Goal: Information Seeking & Learning: Check status

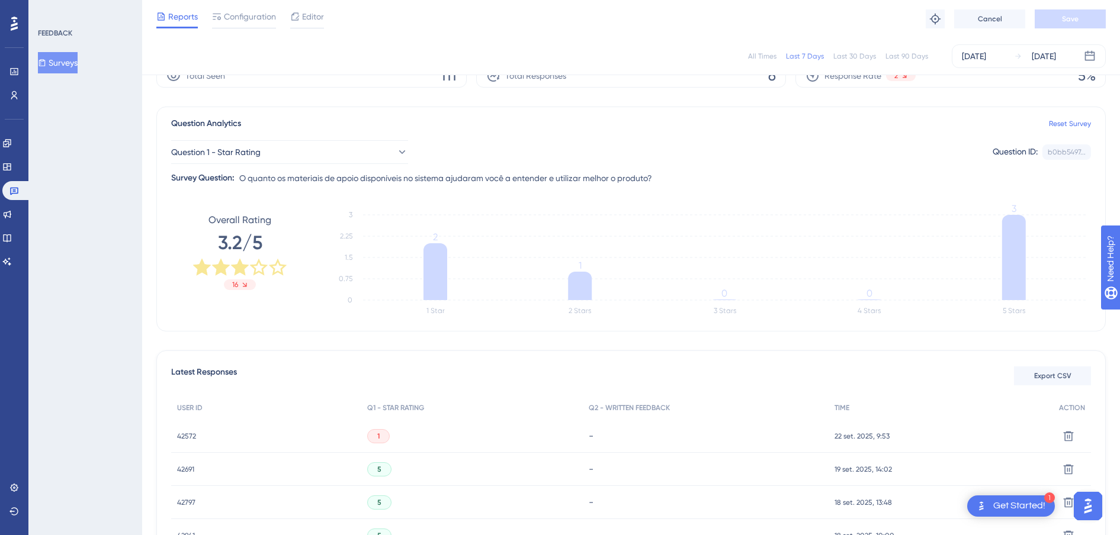
click at [760, 59] on div "All Times" at bounding box center [762, 56] width 28 height 9
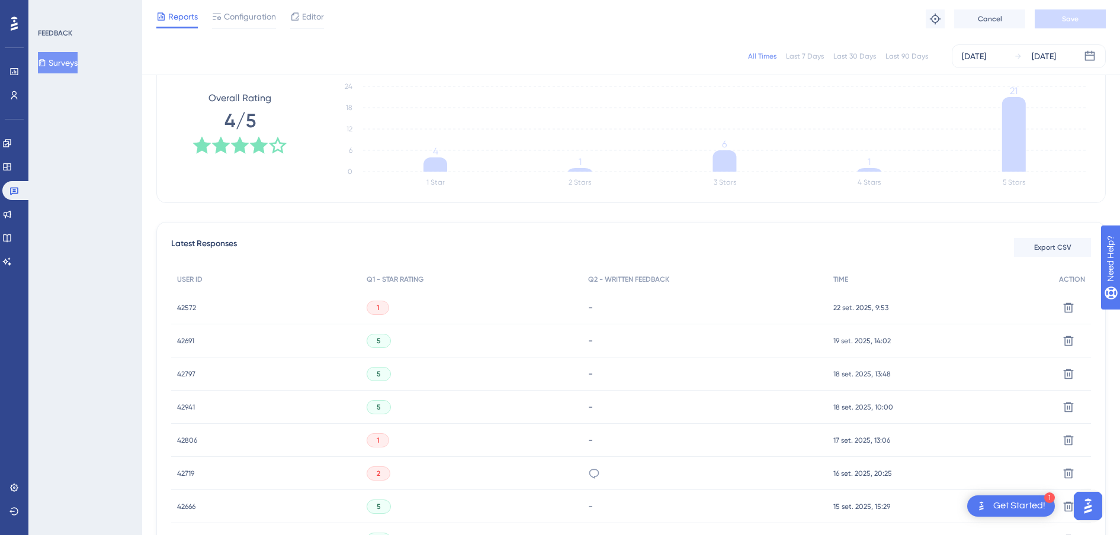
scroll to position [59, 0]
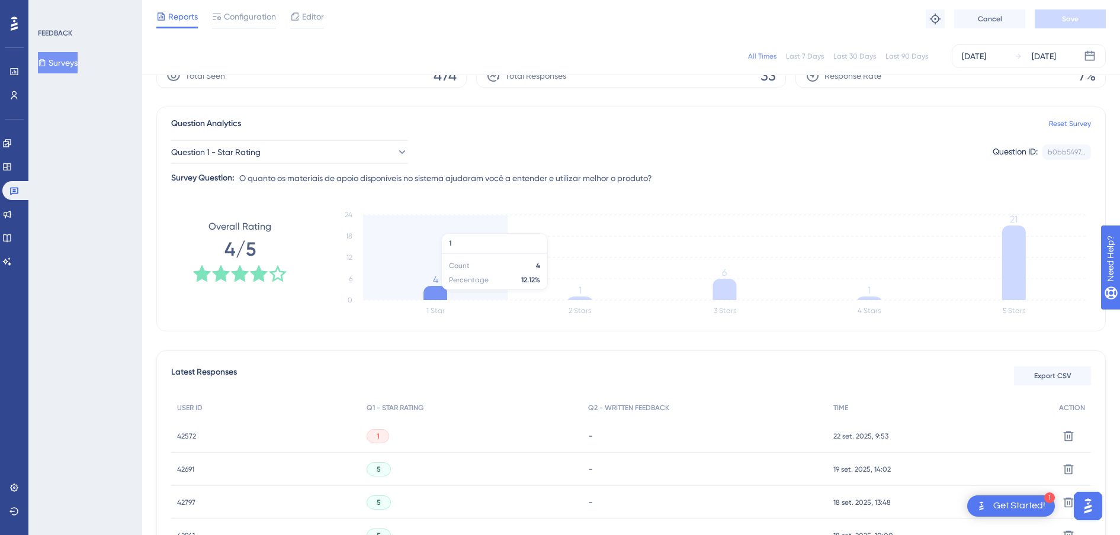
click at [436, 296] on icon at bounding box center [435, 293] width 24 height 14
click at [467, 248] on icon "1 Star 2 Stars 3 Stars 4 Stars 5 Stars 0 6 12 18 24 4 1 6 1 21" at bounding box center [707, 263] width 768 height 118
click at [438, 287] on icon at bounding box center [435, 293] width 24 height 14
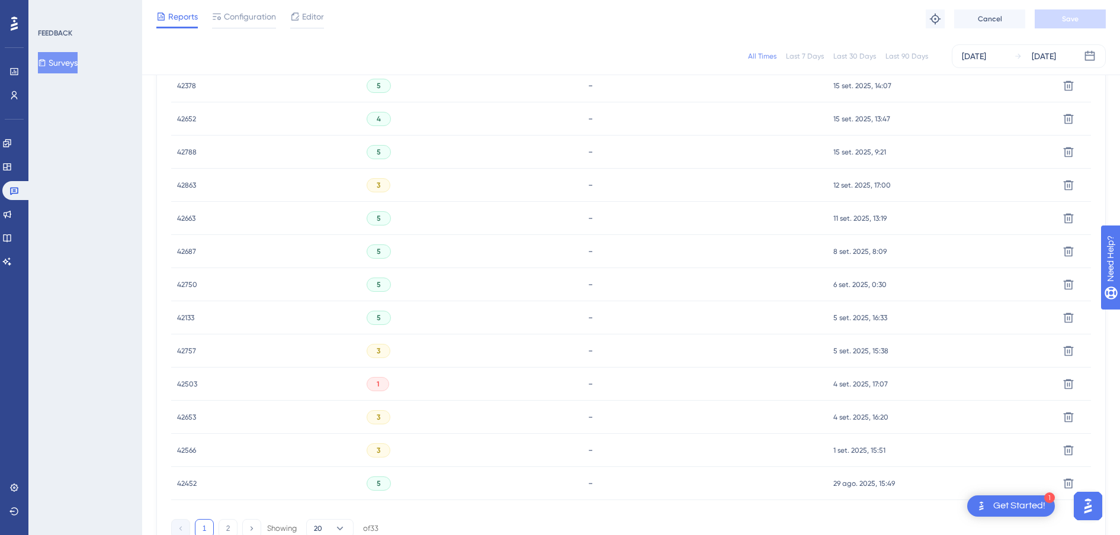
scroll to position [721, 0]
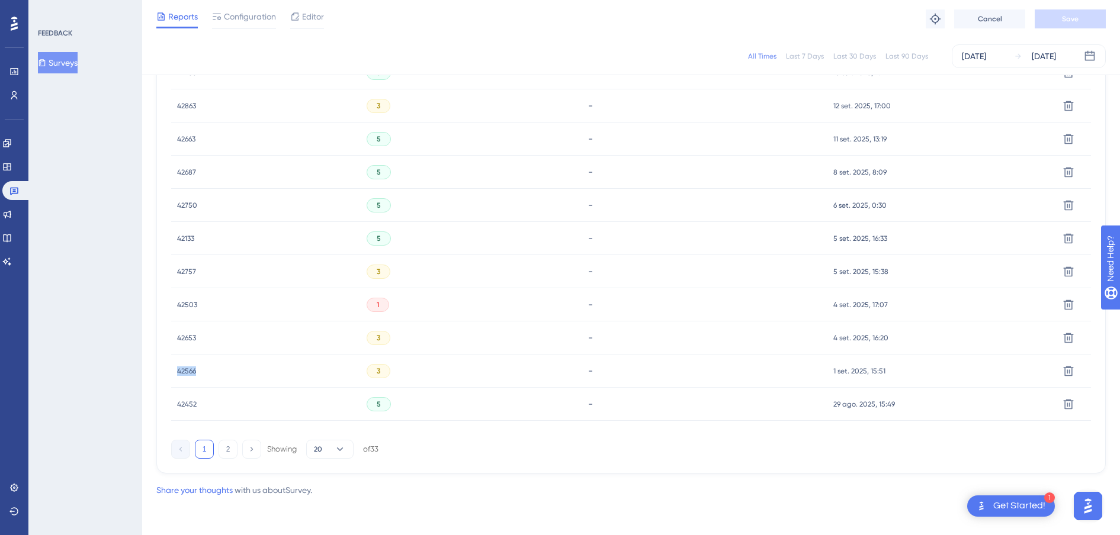
drag, startPoint x: 201, startPoint y: 370, endPoint x: 167, endPoint y: 370, distance: 33.8
click at [167, 370] on div "Latest Responses Export CSV USER ID Q1 - STAR RATING Q2 - WRITTEN FEEDBACK TIME…" at bounding box center [630, 81] width 949 height 785
click at [330, 448] on button "20" at bounding box center [329, 449] width 47 height 19
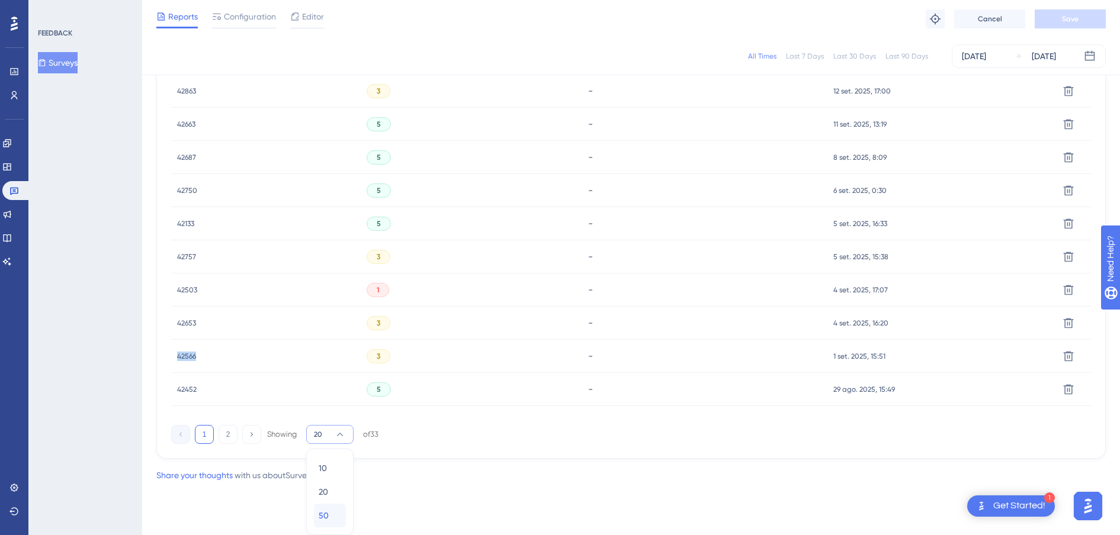
click at [334, 514] on div "50 50" at bounding box center [330, 516] width 23 height 24
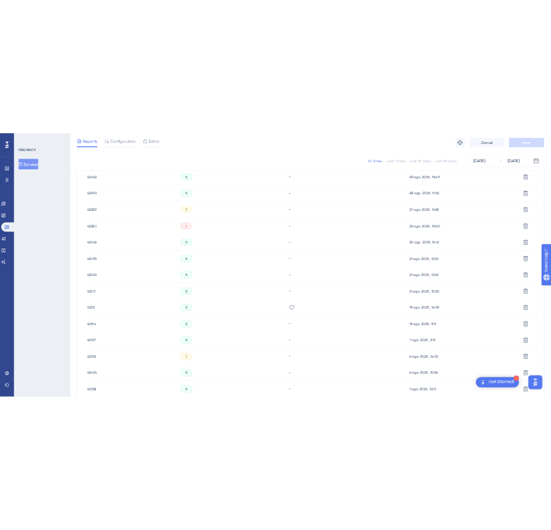
scroll to position [1129, 0]
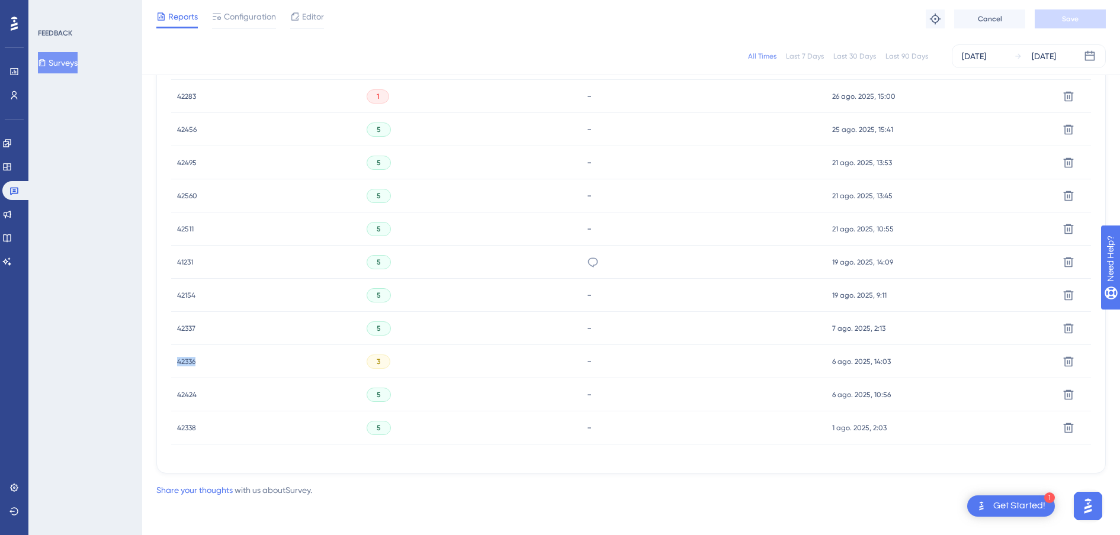
drag, startPoint x: 204, startPoint y: 365, endPoint x: 177, endPoint y: 365, distance: 27.2
click at [177, 365] on div "42336 42336" at bounding box center [266, 361] width 190 height 33
copy span "42336"
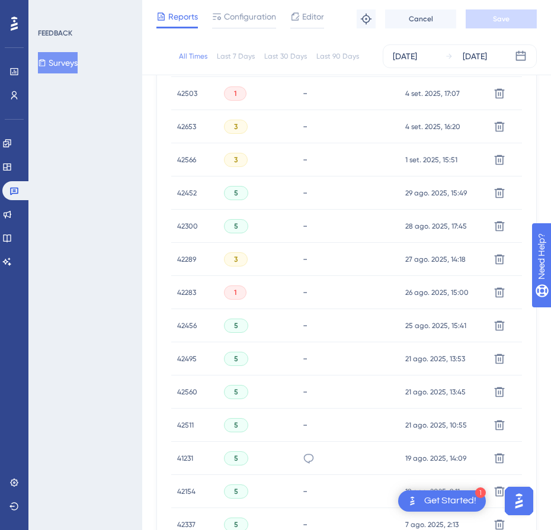
scroll to position [907, 0]
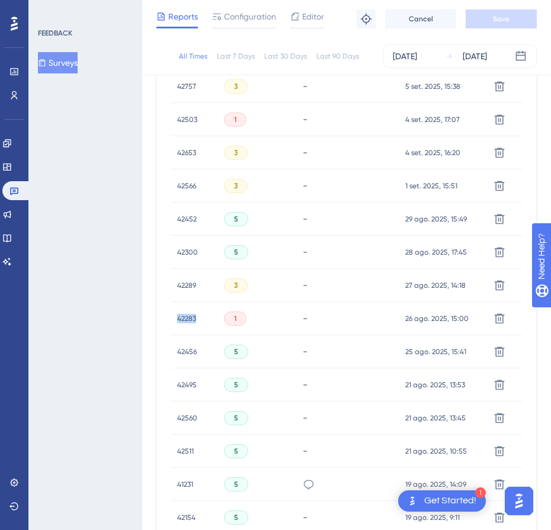
drag, startPoint x: 190, startPoint y: 322, endPoint x: 179, endPoint y: 322, distance: 11.3
click at [179, 322] on div "42283 42283" at bounding box center [194, 318] width 47 height 33
copy span "42283"
drag, startPoint x: 204, startPoint y: 282, endPoint x: 174, endPoint y: 288, distance: 30.8
click at [174, 288] on div "42289 42289" at bounding box center [194, 285] width 47 height 33
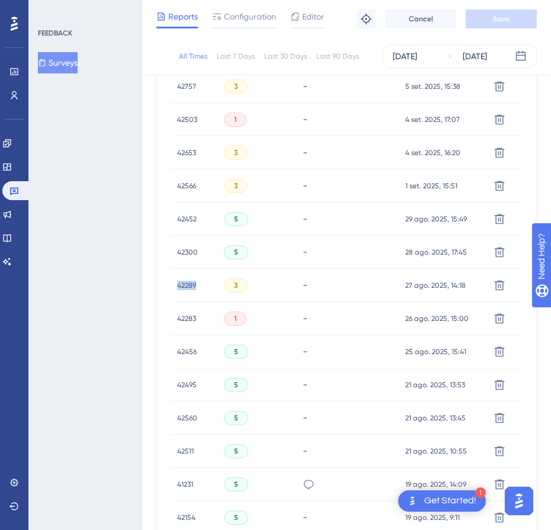
copy span "42289"
drag, startPoint x: 188, startPoint y: 256, endPoint x: 175, endPoint y: 256, distance: 13.0
click at [175, 256] on div "42300 42300" at bounding box center [194, 252] width 47 height 33
copy span "42300"
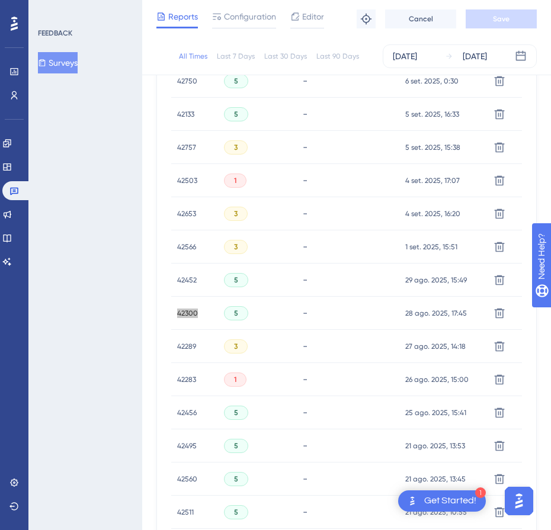
scroll to position [759, 0]
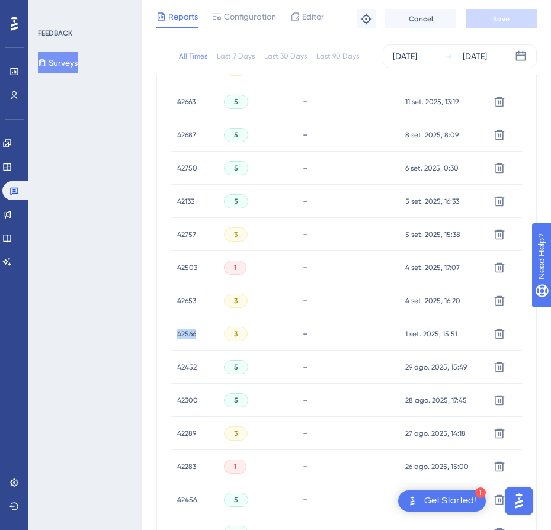
drag, startPoint x: 200, startPoint y: 330, endPoint x: 164, endPoint y: 330, distance: 36.1
click at [164, 330] on div "Latest Responses Export CSV USER ID Q1 - STAR RATING Q2 - WRITTEN FEEDBACK TIME…" at bounding box center [346, 247] width 380 height 1193
copy span "42566"
drag, startPoint x: 197, startPoint y: 302, endPoint x: 176, endPoint y: 302, distance: 20.7
click at [176, 302] on div "42653 42653" at bounding box center [194, 300] width 47 height 33
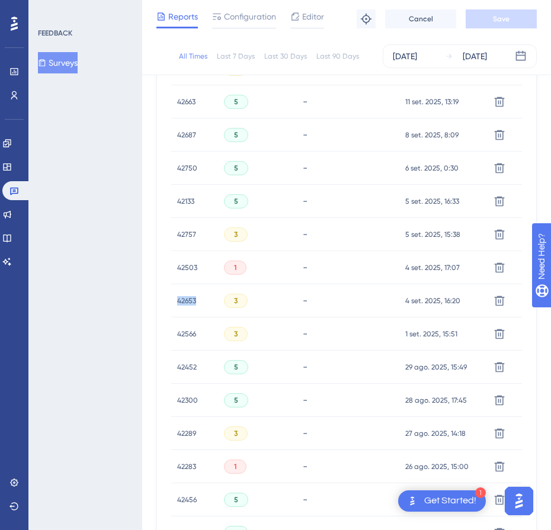
copy span "42653"
drag, startPoint x: 203, startPoint y: 270, endPoint x: 159, endPoint y: 274, distance: 44.6
click at [159, 274] on div "Latest Responses Export CSV USER ID Q1 - STAR RATING Q2 - WRITTEN FEEDBACK TIME…" at bounding box center [346, 247] width 380 height 1193
copy span "42503"
drag, startPoint x: 203, startPoint y: 236, endPoint x: 165, endPoint y: 235, distance: 37.9
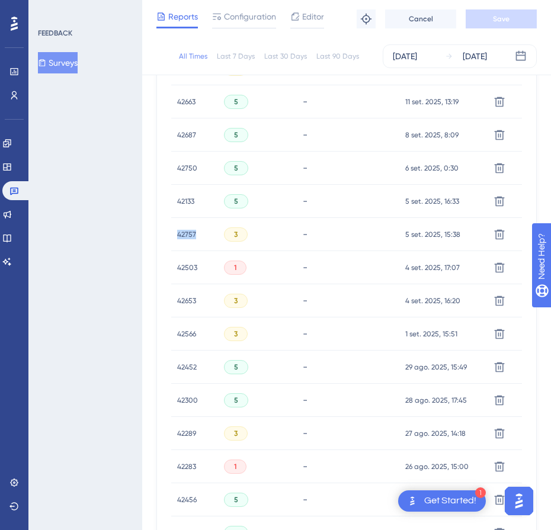
click at [165, 235] on div "Latest Responses Export CSV USER ID Q1 - STAR RATING Q2 - WRITTEN FEEDBACK TIME…" at bounding box center [346, 247] width 380 height 1193
copy span "42757"
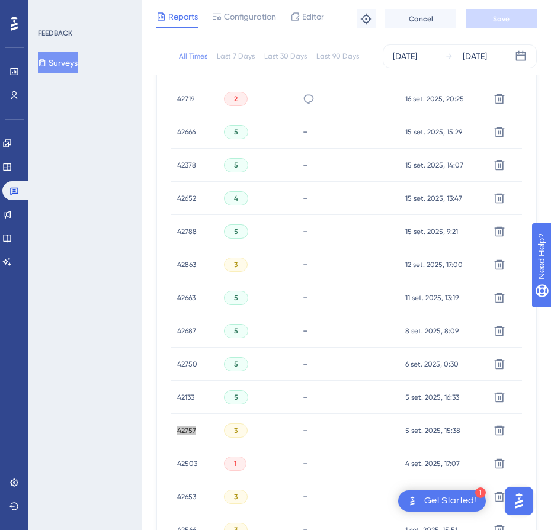
scroll to position [537, 0]
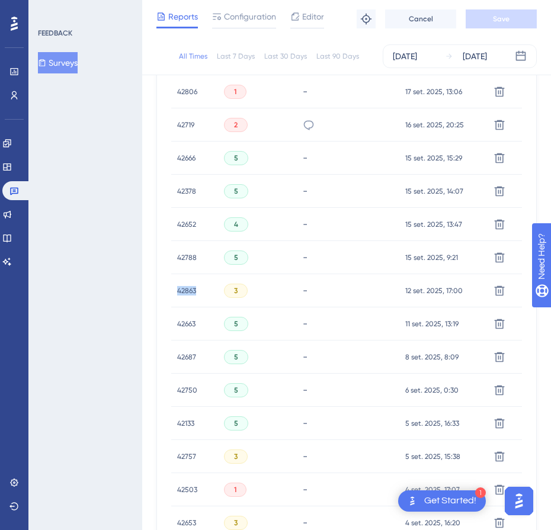
drag, startPoint x: 204, startPoint y: 293, endPoint x: 171, endPoint y: 292, distance: 33.2
click at [170, 292] on div "Latest Responses Export CSV USER ID Q1 - STAR RATING Q2 - WRITTEN FEEDBACK TIME…" at bounding box center [346, 469] width 380 height 1193
copy span "42863"
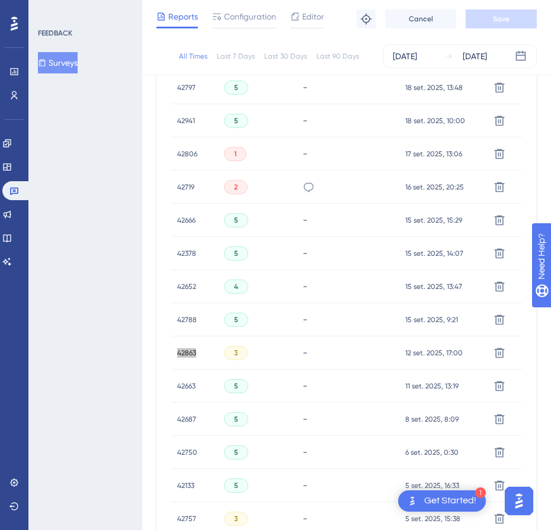
scroll to position [388, 0]
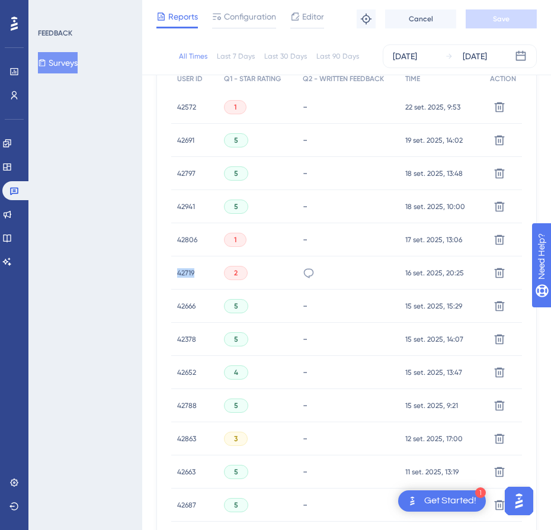
drag, startPoint x: 208, startPoint y: 272, endPoint x: 170, endPoint y: 277, distance: 38.3
copy span "42719"
drag, startPoint x: 204, startPoint y: 240, endPoint x: 158, endPoint y: 247, distance: 46.1
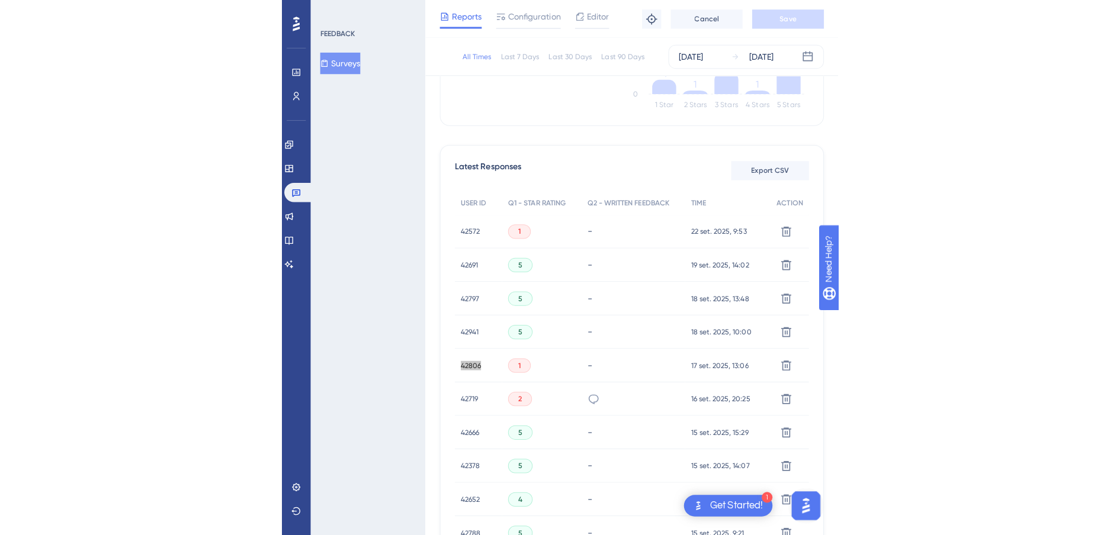
scroll to position [240, 0]
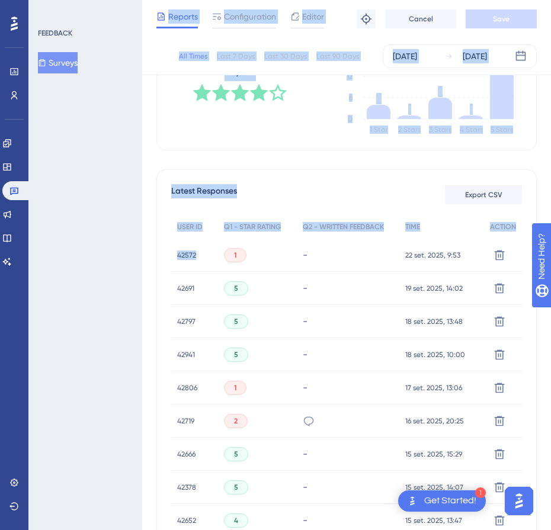
drag, startPoint x: 201, startPoint y: 257, endPoint x: 140, endPoint y: 258, distance: 61.0
drag, startPoint x: 198, startPoint y: 258, endPoint x: 139, endPoint y: 257, distance: 58.6
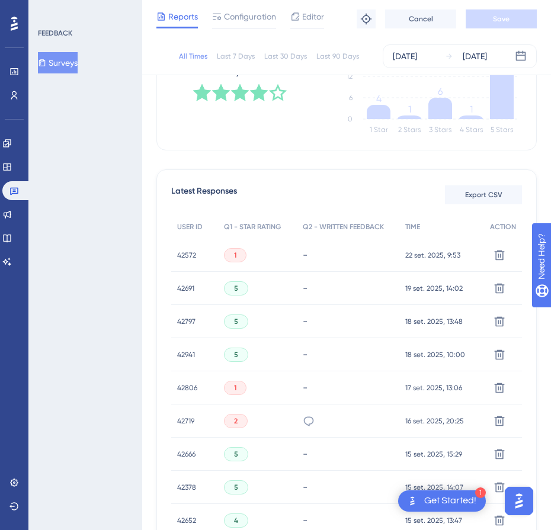
drag, startPoint x: 97, startPoint y: 262, endPoint x: 216, endPoint y: 262, distance: 119.0
click at [105, 262] on div "FEEDBACK Surveys" at bounding box center [85, 265] width 114 height 530
drag, startPoint x: 203, startPoint y: 257, endPoint x: 165, endPoint y: 258, distance: 38.5
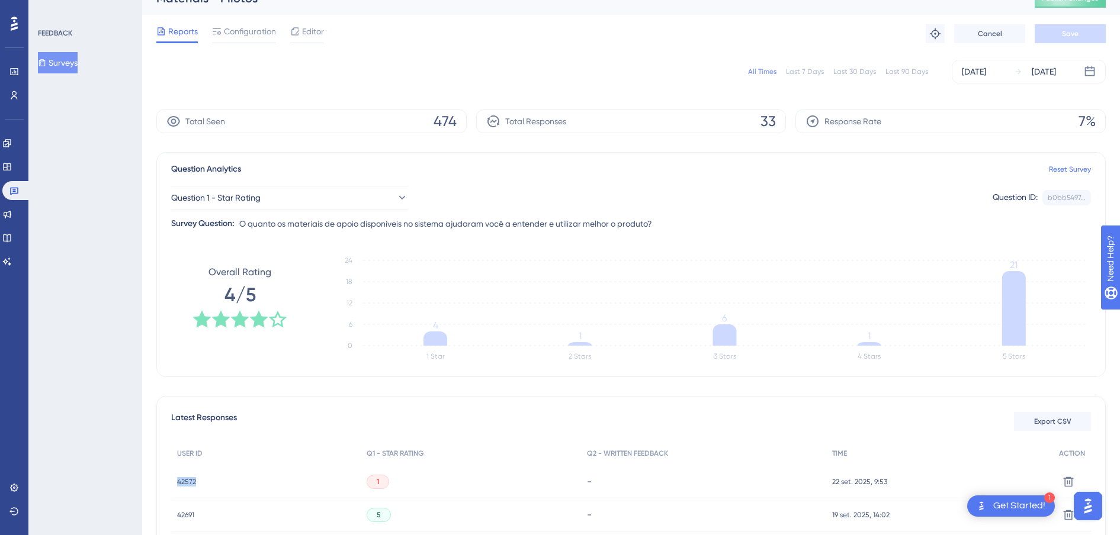
scroll to position [166, 0]
